Goal: Find specific page/section: Find specific page/section

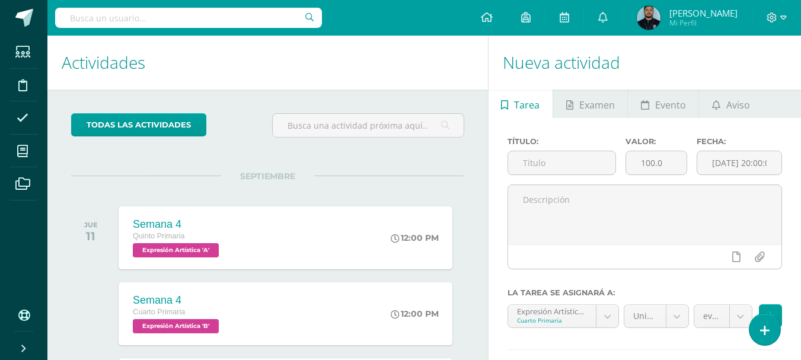
click at [265, 86] on h1 "Actividades" at bounding box center [268, 63] width 412 height 54
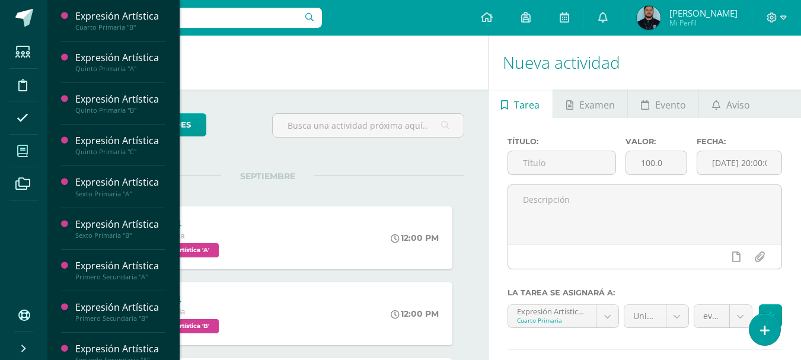
click at [19, 151] on icon at bounding box center [22, 151] width 11 height 12
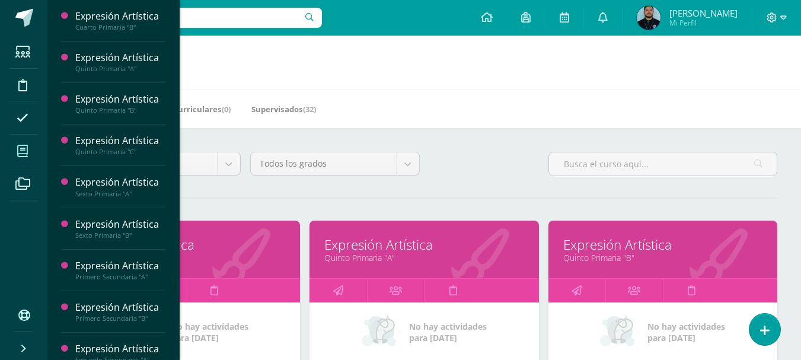
click at [19, 151] on icon at bounding box center [22, 151] width 11 height 12
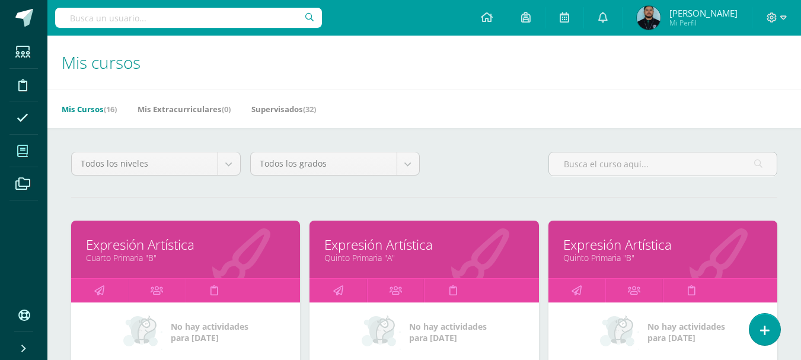
click at [460, 66] on h1 "Mis cursos" at bounding box center [424, 63] width 725 height 54
